Goal: Information Seeking & Learning: Learn about a topic

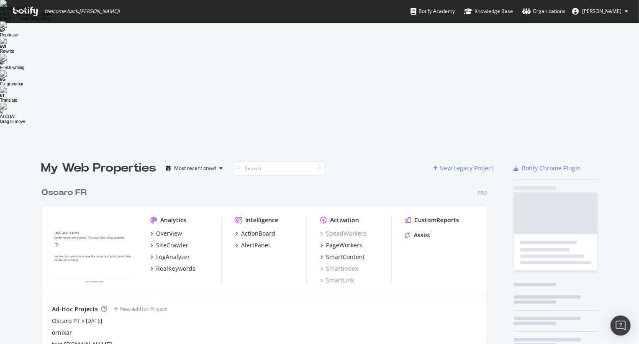
scroll to position [343, 639]
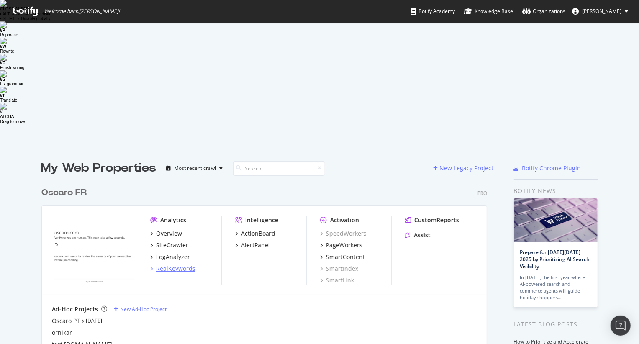
click at [175, 264] on div "RealKeywords" at bounding box center [175, 268] width 39 height 8
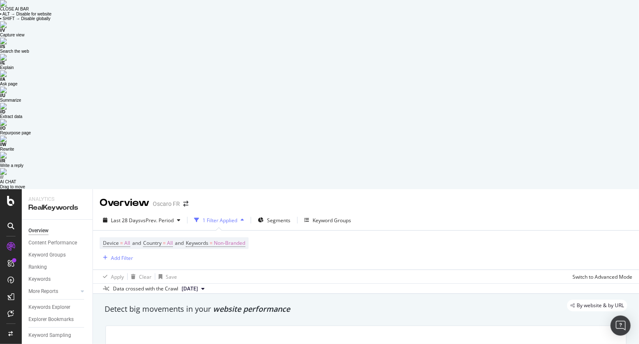
click at [628, 136] on div "Repurpose page" at bounding box center [319, 133] width 639 height 5
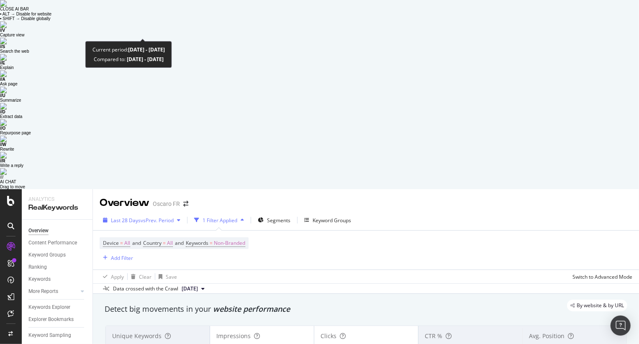
click at [165, 217] on span "vs Prev. Period" at bounding box center [157, 220] width 33 height 7
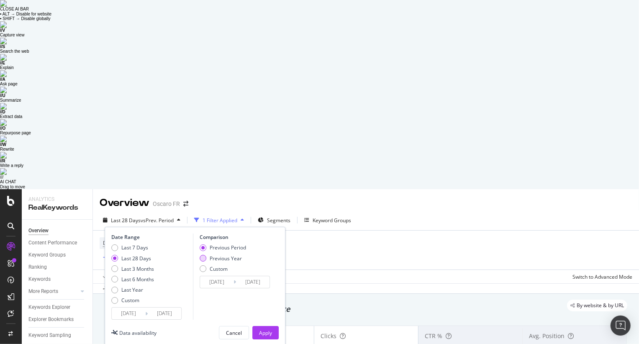
click at [220, 255] on div "Previous Year" at bounding box center [226, 258] width 32 height 7
type input "[DATE]"
click at [265, 329] on div "Apply" at bounding box center [265, 332] width 13 height 7
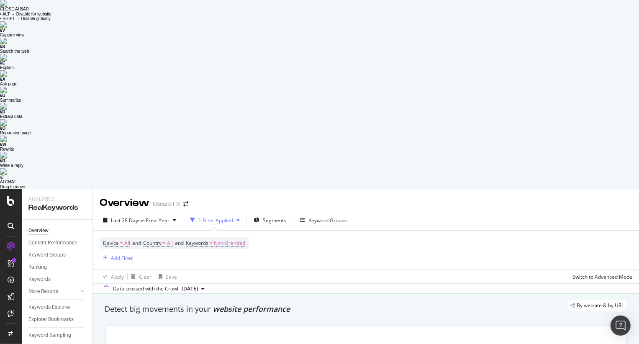
click at [358, 269] on div "Apply Clear Save Switch to Advanced Mode" at bounding box center [366, 276] width 546 height 14
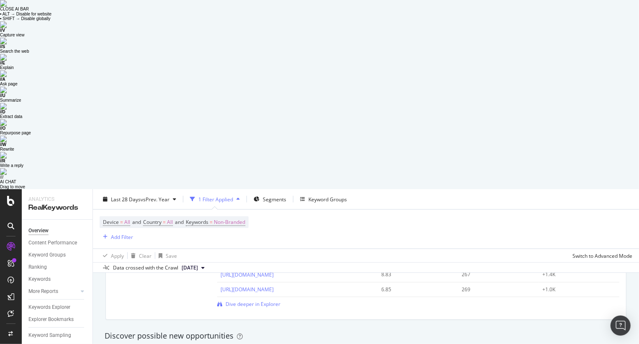
scroll to position [693, 0]
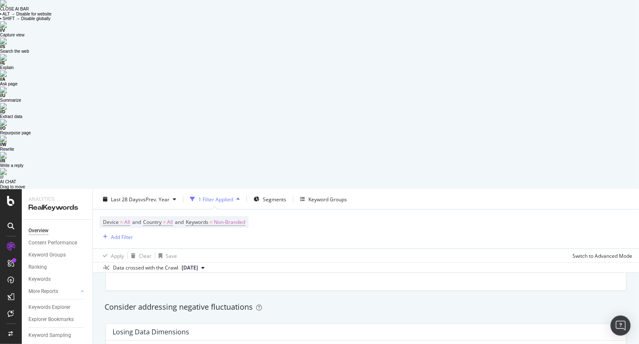
scroll to position [939, 0]
